Goal: Information Seeking & Learning: Understand process/instructions

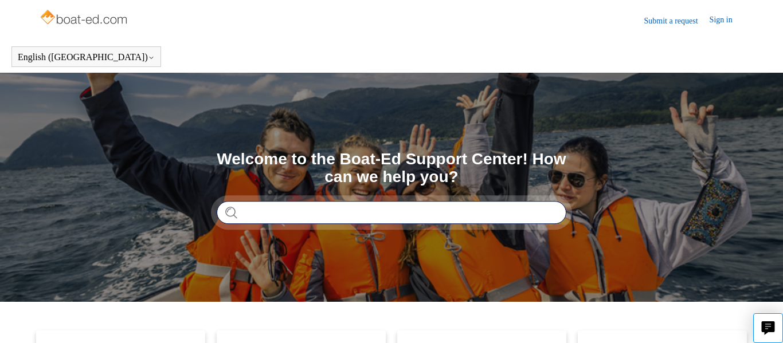
click at [300, 218] on input "Search" at bounding box center [392, 212] width 350 height 23
type input "**********"
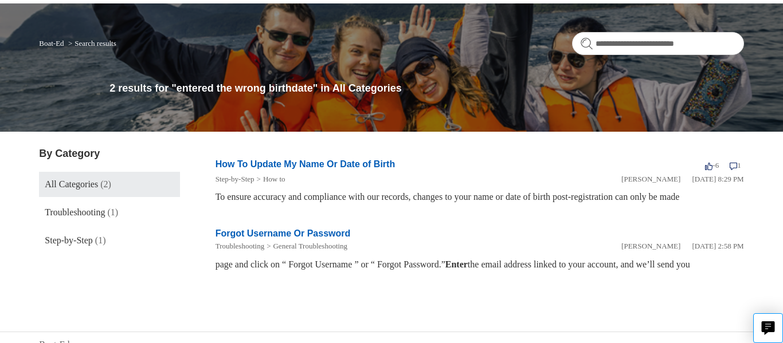
scroll to position [84, 0]
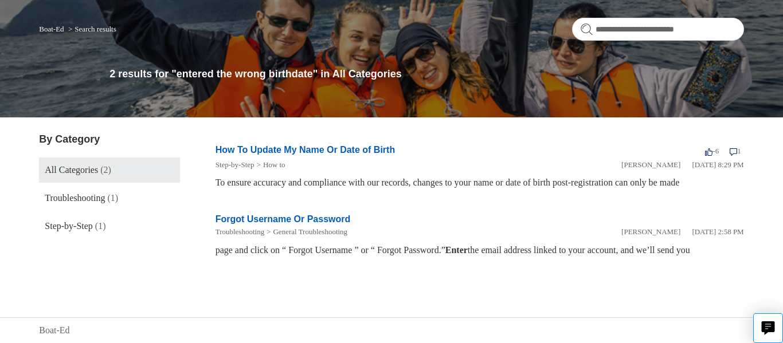
click at [317, 148] on link "How To Update My Name Or Date of Birth" at bounding box center [306, 150] width 180 height 10
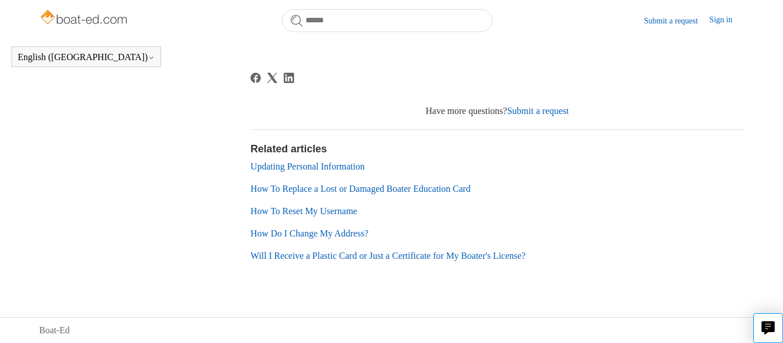
scroll to position [920, 0]
click at [363, 165] on link "Updating Personal Information" at bounding box center [308, 167] width 114 height 10
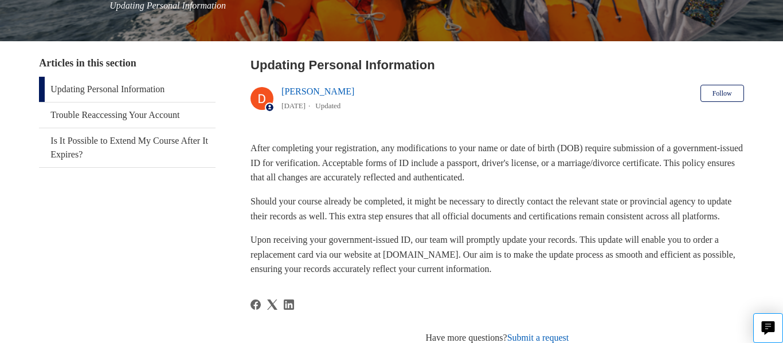
scroll to position [179, 0]
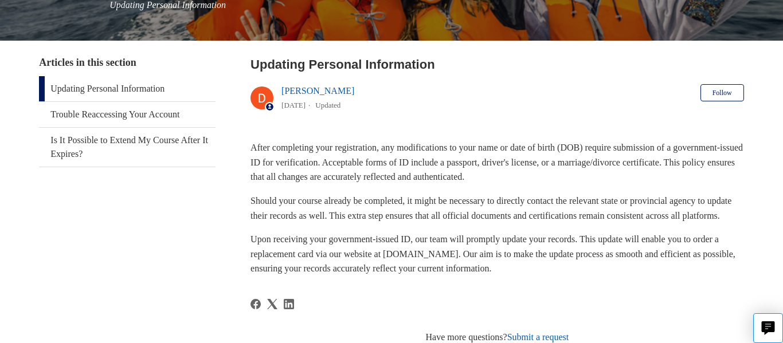
click at [158, 88] on link "Updating Personal Information" at bounding box center [127, 88] width 176 height 25
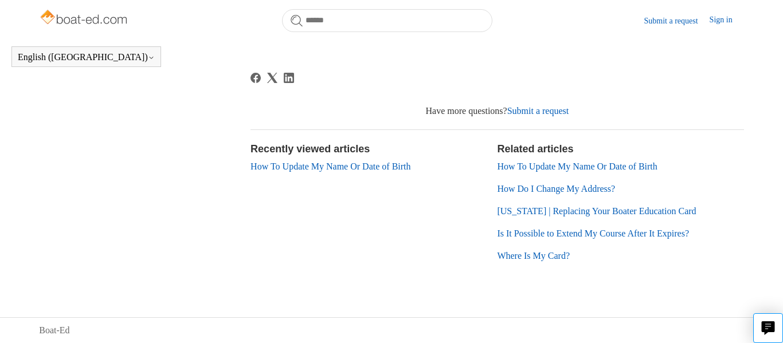
scroll to position [389, 0]
click at [552, 164] on link "How To Update My Name Or Date of Birth" at bounding box center [577, 167] width 160 height 10
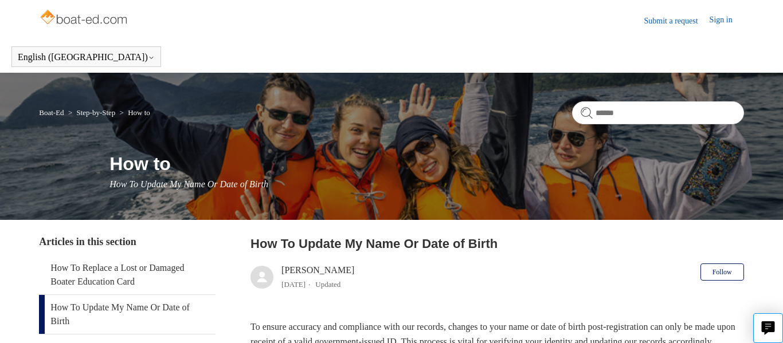
click at [721, 21] on link "Sign in" at bounding box center [727, 21] width 34 height 14
click at [532, 32] on header "Submit a request Sign in" at bounding box center [391, 20] width 705 height 41
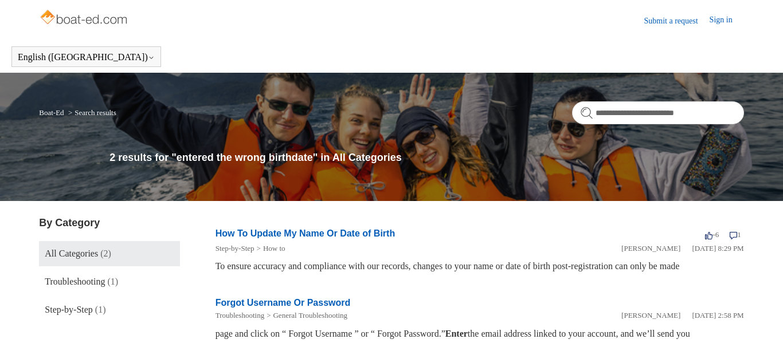
scroll to position [84, 0]
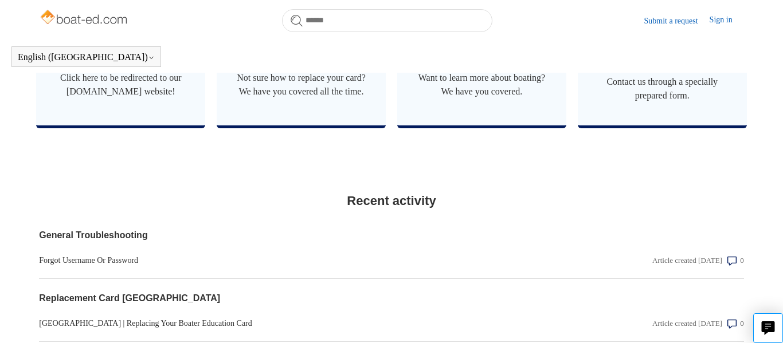
scroll to position [797, 0]
click at [666, 20] on link "Submit a request" at bounding box center [676, 21] width 65 height 12
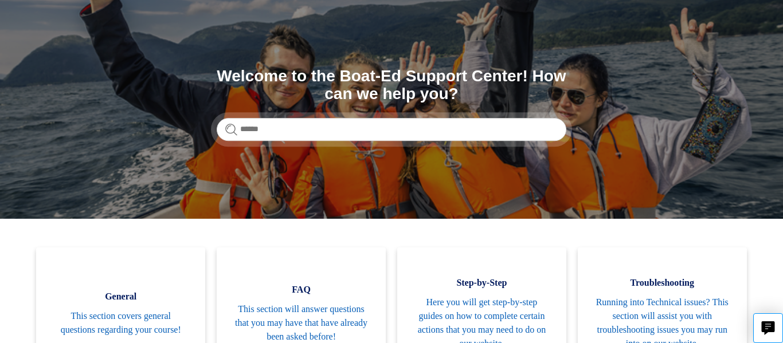
scroll to position [82, 0]
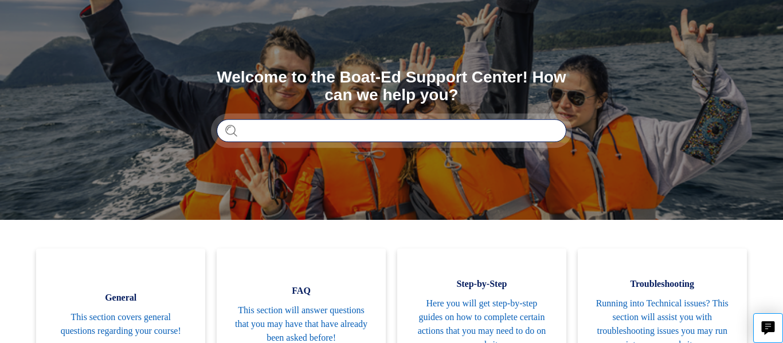
click at [427, 132] on input "Search" at bounding box center [392, 130] width 350 height 23
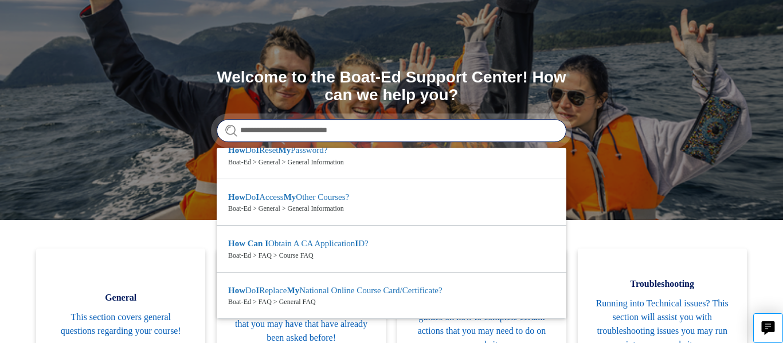
scroll to position [40, 0]
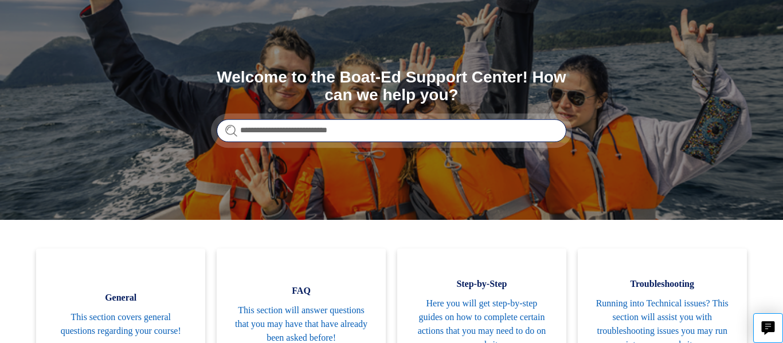
type input "**********"
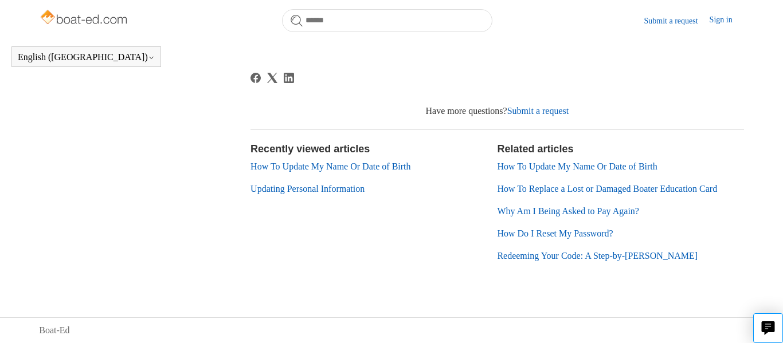
scroll to position [463, 0]
click at [544, 167] on link "How To Update My Name Or Date of Birth" at bounding box center [577, 167] width 160 height 10
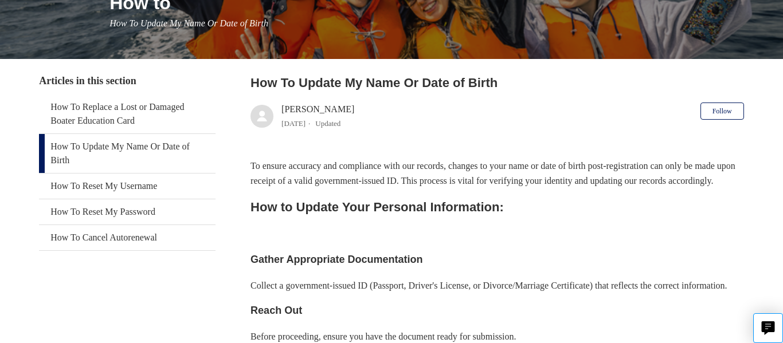
scroll to position [162, 0]
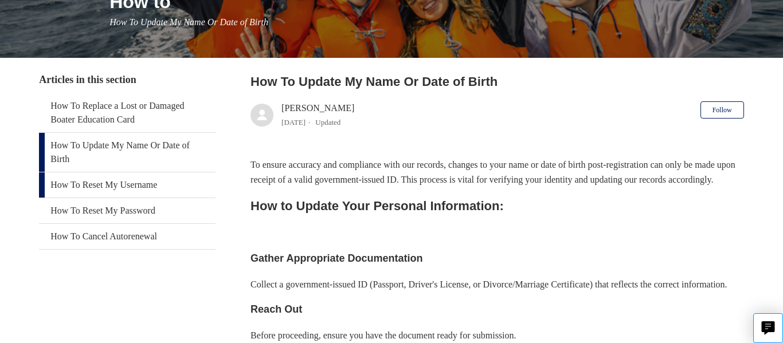
click at [148, 186] on link "How To Reset My Username" at bounding box center [127, 185] width 176 height 25
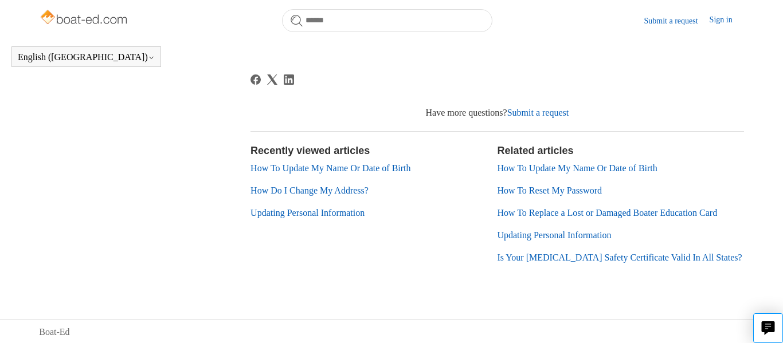
scroll to position [574, 0]
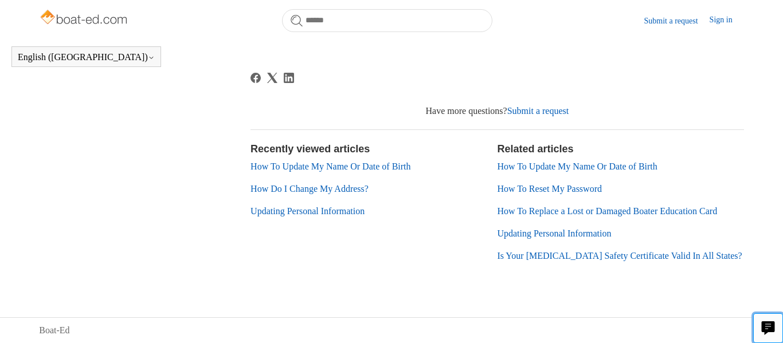
click at [767, 328] on icon "Live chat" at bounding box center [768, 327] width 13 height 11
click at [463, 76] on div "Live chat" at bounding box center [391, 171] width 783 height 343
click at [520, 232] on link "Updating Personal Information" at bounding box center [554, 234] width 114 height 10
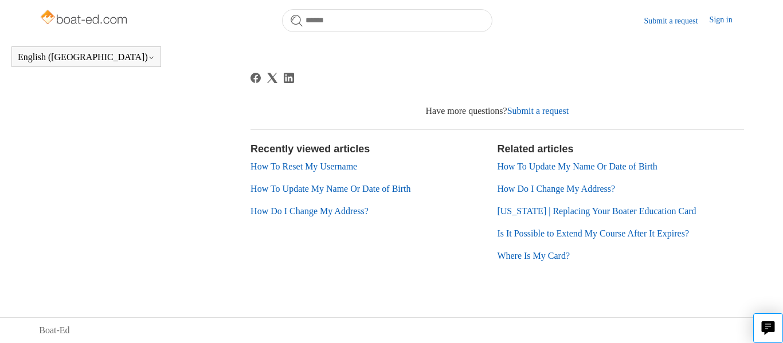
scroll to position [389, 0]
click at [349, 167] on link "How To Reset My Username" at bounding box center [304, 167] width 107 height 10
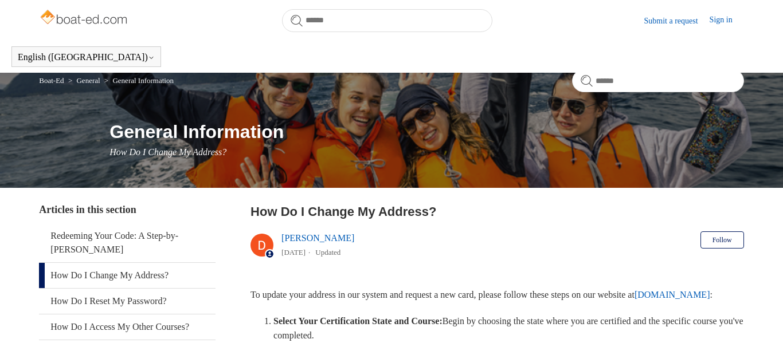
scroll to position [463, 0]
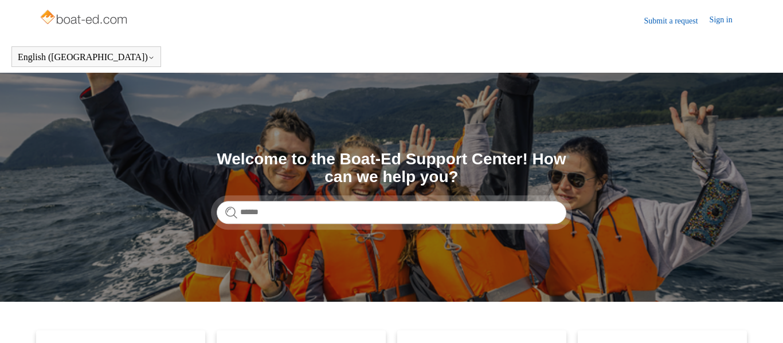
scroll to position [82, 0]
